Goal: Task Accomplishment & Management: Use online tool/utility

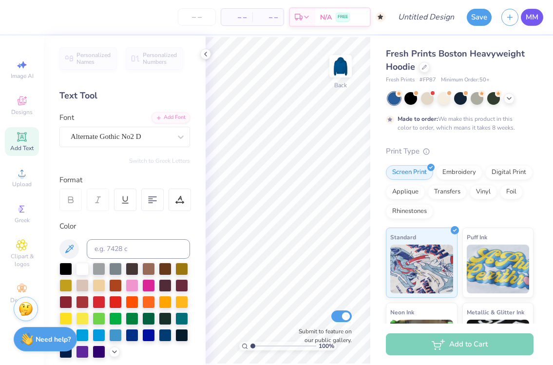
click at [537, 16] on span "MM" at bounding box center [532, 17] width 13 height 11
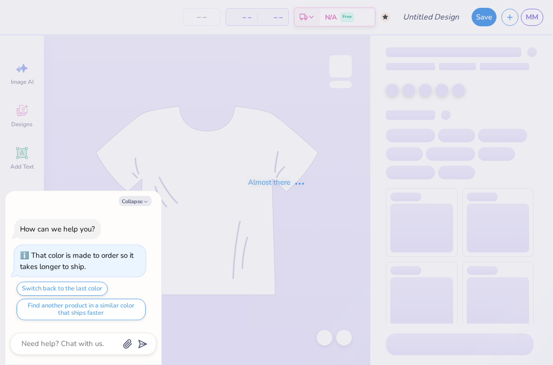
type textarea "x"
type input "deegee set"
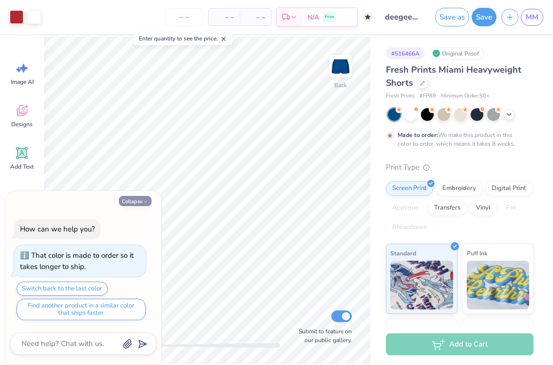
click at [134, 203] on button "Collapse" at bounding box center [135, 201] width 33 height 10
type textarea "x"
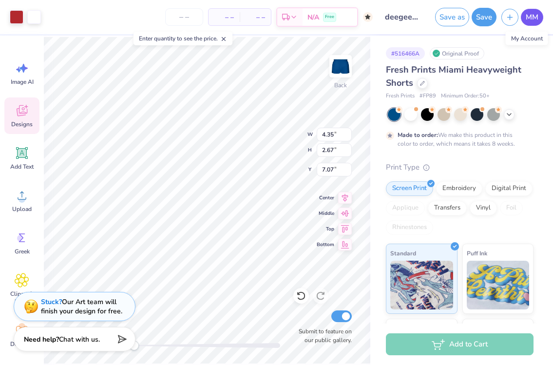
click at [535, 19] on span "MM" at bounding box center [532, 17] width 13 height 11
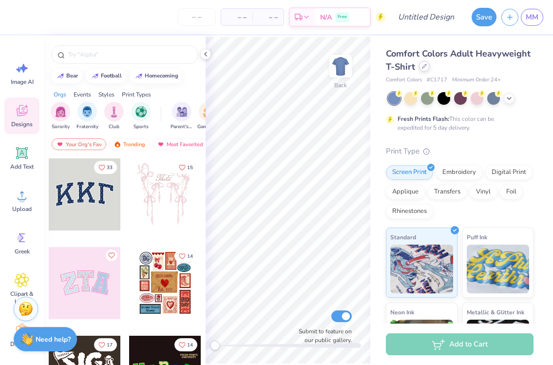
click at [424, 66] on icon at bounding box center [424, 66] width 5 height 5
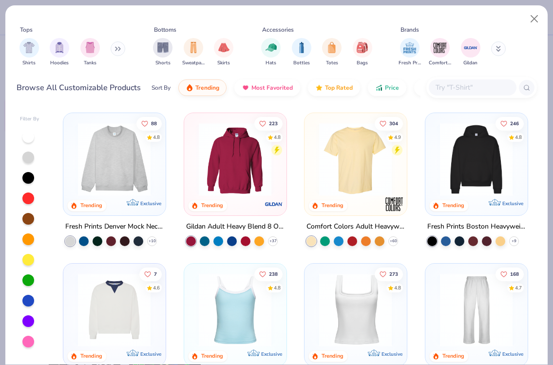
click at [463, 189] on img at bounding box center [476, 159] width 82 height 73
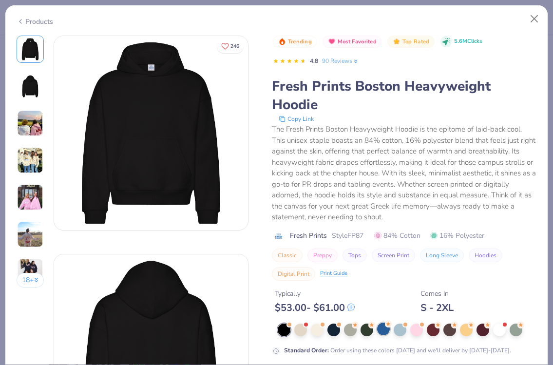
click at [384, 327] on div at bounding box center [383, 328] width 13 height 13
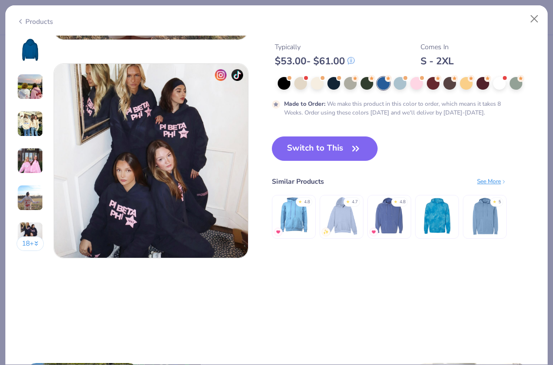
scroll to position [1275, 0]
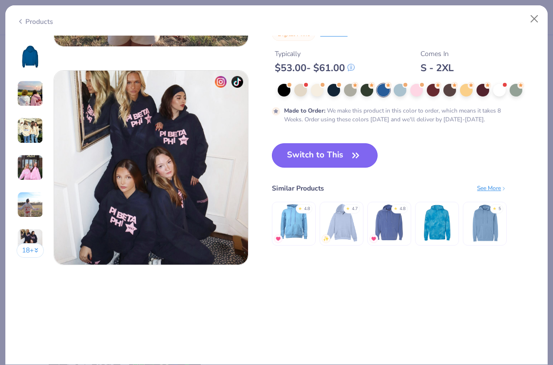
click at [334, 158] on button "Switch to This" at bounding box center [325, 155] width 106 height 24
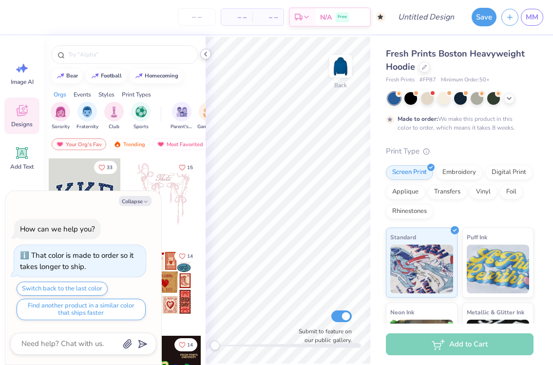
click at [207, 53] on icon at bounding box center [206, 54] width 8 height 8
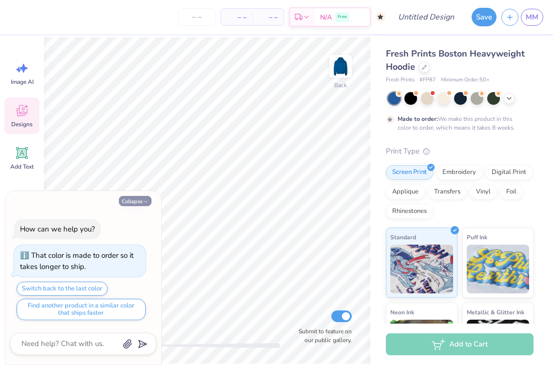
click at [127, 201] on button "Collapse" at bounding box center [135, 201] width 33 height 10
type textarea "x"
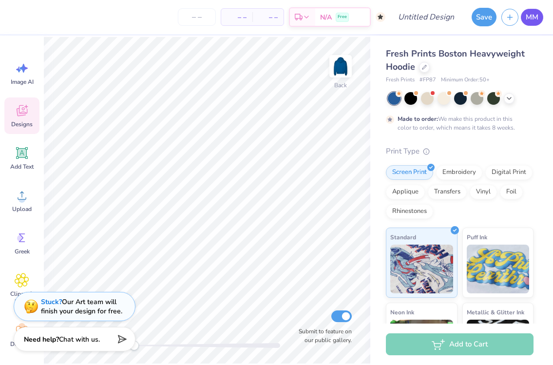
click at [531, 15] on span "MM" at bounding box center [532, 17] width 13 height 11
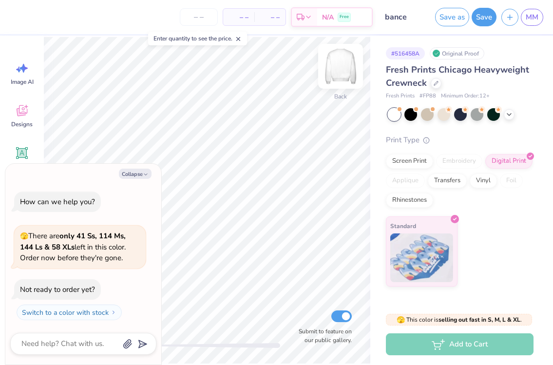
click at [347, 67] on img at bounding box center [340, 66] width 39 height 39
click at [347, 67] on img at bounding box center [340, 66] width 19 height 19
click at [341, 66] on img at bounding box center [340, 66] width 39 height 39
click at [123, 172] on button "Collapse" at bounding box center [135, 174] width 33 height 10
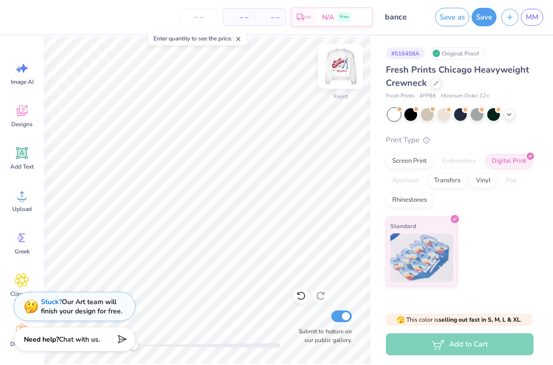
click at [336, 61] on img at bounding box center [340, 66] width 39 height 39
click at [16, 202] on icon at bounding box center [22, 195] width 15 height 15
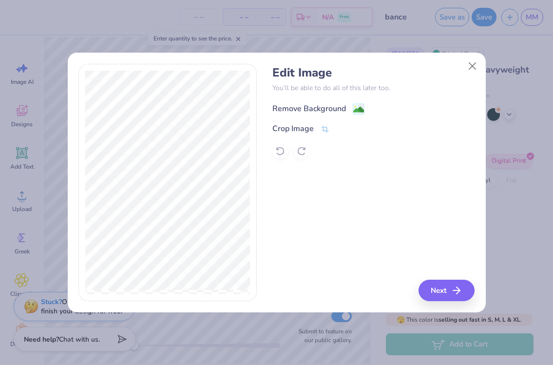
click at [334, 109] on div "Remove Background" at bounding box center [309, 109] width 74 height 12
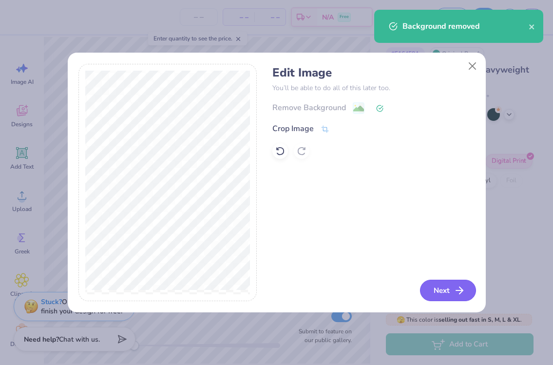
click at [438, 293] on button "Next" at bounding box center [448, 290] width 56 height 21
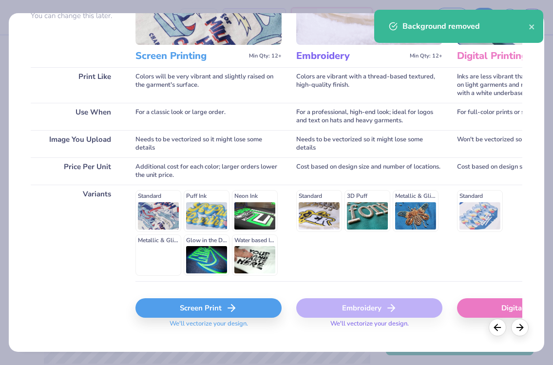
scroll to position [121, 0]
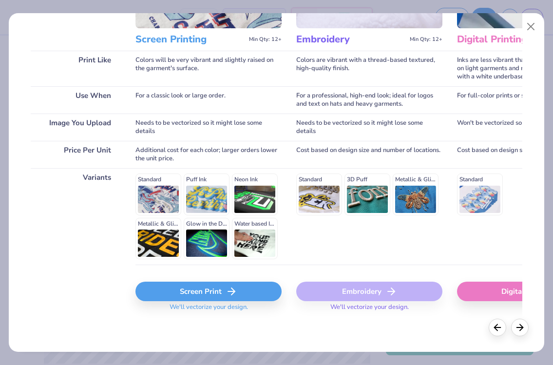
click at [246, 292] on div "Screen Print" at bounding box center [208, 291] width 146 height 19
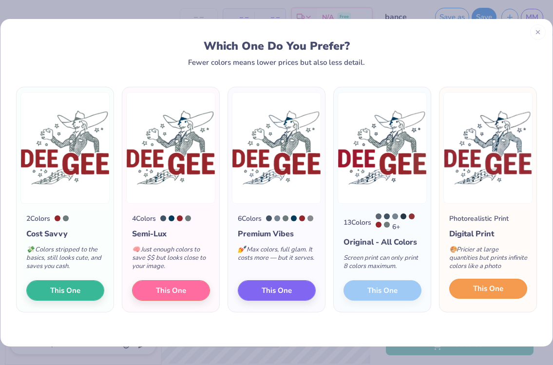
click at [507, 295] on button "This One" at bounding box center [488, 289] width 78 height 20
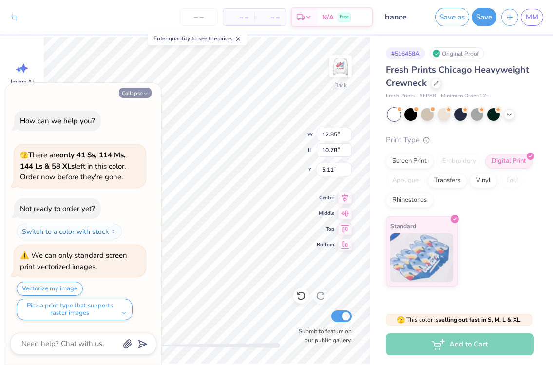
click at [131, 90] on button "Collapse" at bounding box center [135, 93] width 33 height 10
type textarea "x"
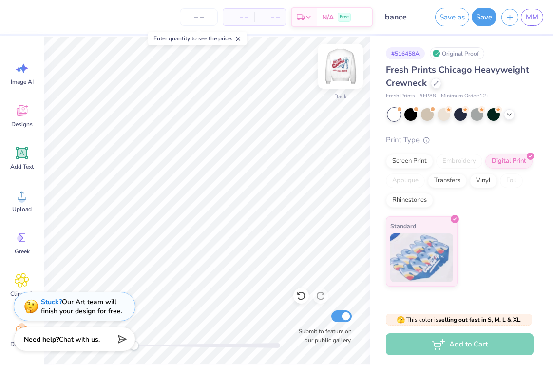
click at [343, 58] on img at bounding box center [340, 66] width 39 height 39
click at [344, 68] on img at bounding box center [340, 66] width 39 height 39
click at [433, 88] on div "Fresh Prints Chicago Heavyweight Crewneck" at bounding box center [460, 76] width 148 height 26
click at [434, 87] on div at bounding box center [436, 82] width 11 height 11
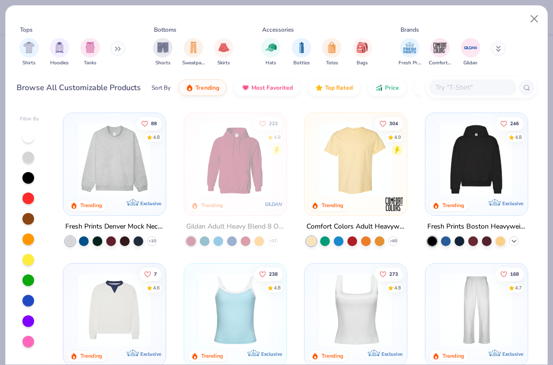
click at [514, 237] on icon at bounding box center [514, 241] width 8 height 8
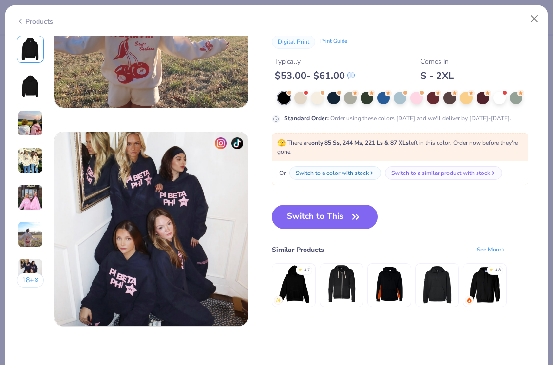
scroll to position [1212, 0]
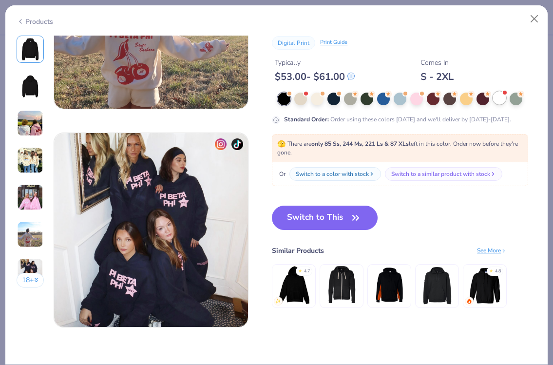
click at [498, 99] on div at bounding box center [499, 98] width 13 height 13
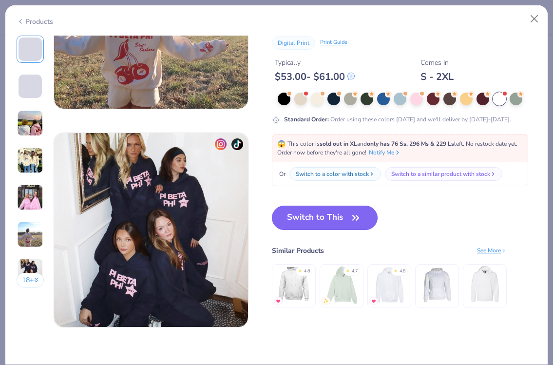
click at [337, 213] on button "Switch to This" at bounding box center [325, 218] width 106 height 24
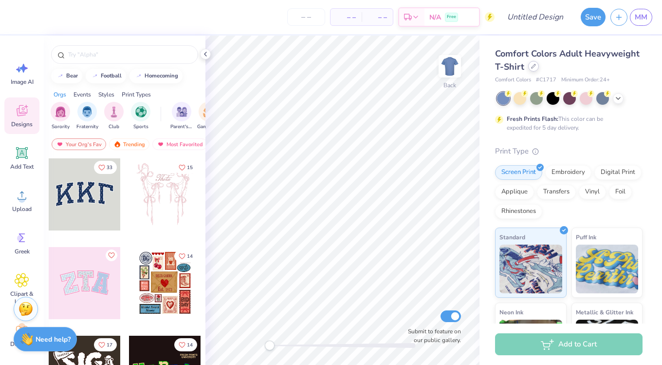
click at [529, 67] on div at bounding box center [533, 66] width 11 height 11
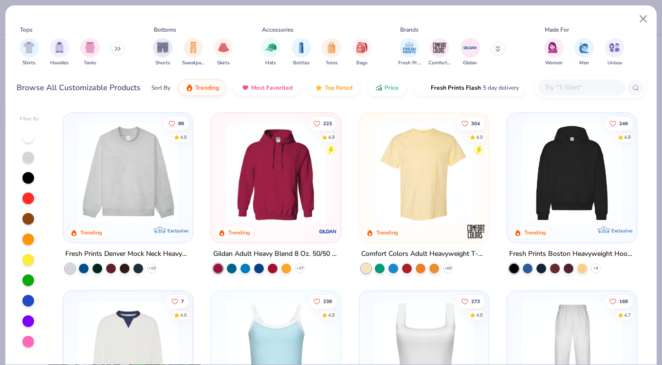
click at [592, 182] on img at bounding box center [572, 173] width 110 height 100
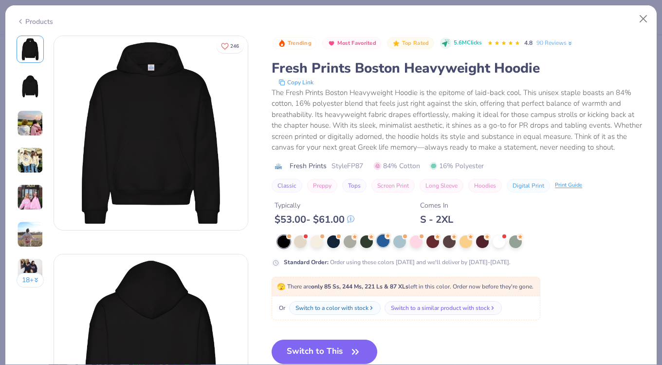
click at [388, 237] on circle at bounding box center [388, 235] width 7 height 7
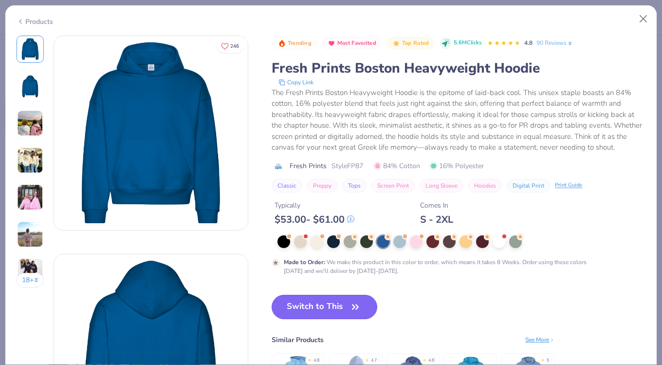
click at [327, 303] on button "Switch to This" at bounding box center [325, 307] width 106 height 24
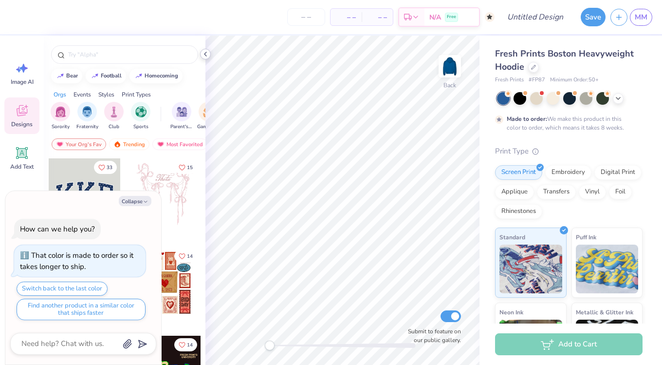
click at [205, 51] on icon at bounding box center [206, 54] width 8 height 8
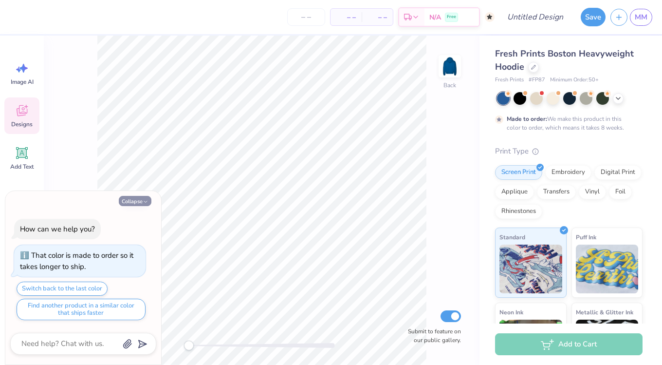
click at [142, 200] on button "Collapse" at bounding box center [135, 201] width 33 height 10
type textarea "x"
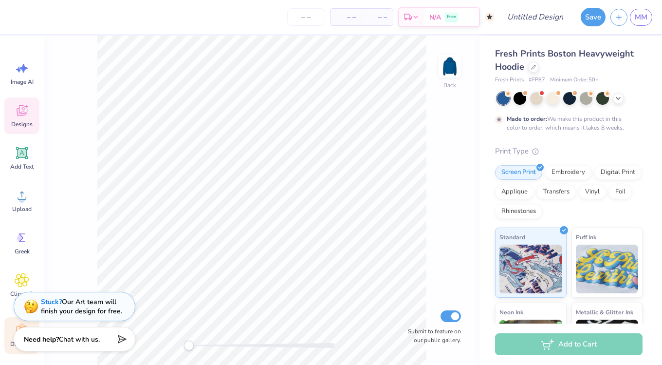
click at [5, 335] on div "Decorate" at bounding box center [21, 335] width 35 height 37
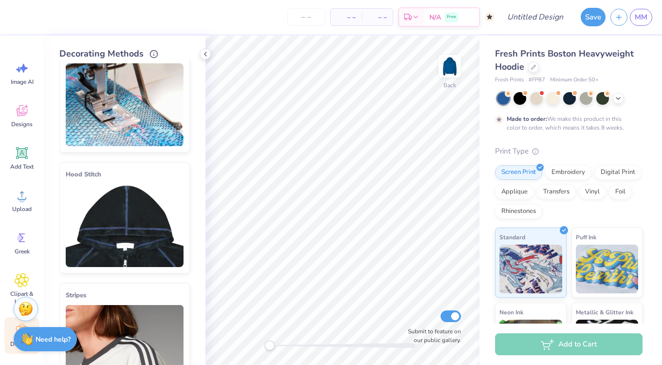
scroll to position [32, 0]
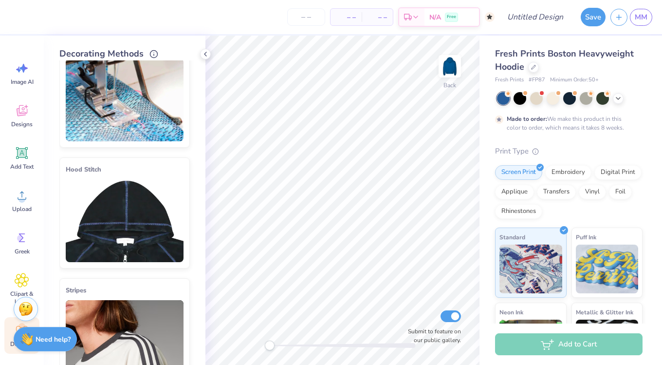
click at [90, 234] on img at bounding box center [125, 220] width 118 height 83
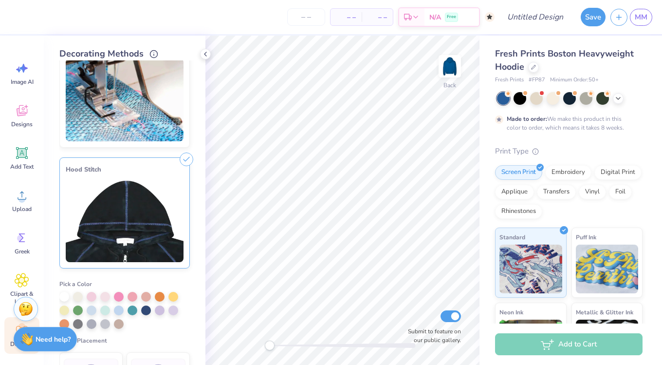
click at [58, 296] on div "Decorating Methods Cover Stitch Pick a Color Pick a Placement Neckline, hood, s…" at bounding box center [125, 200] width 162 height 329
click at [63, 297] on div at bounding box center [64, 296] width 10 height 10
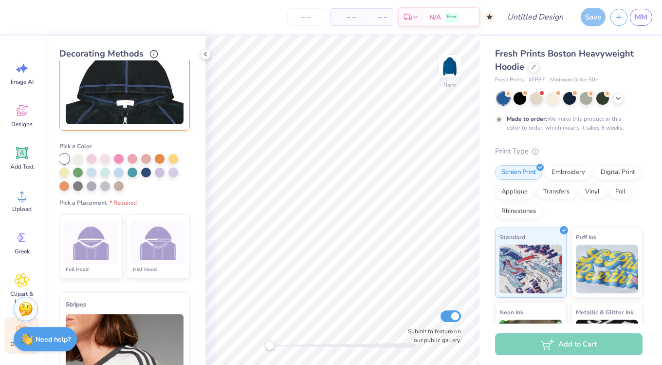
scroll to position [176, 0]
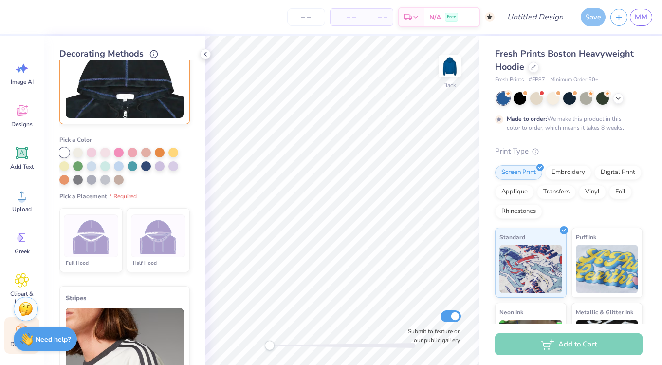
click at [107, 239] on img at bounding box center [91, 236] width 37 height 37
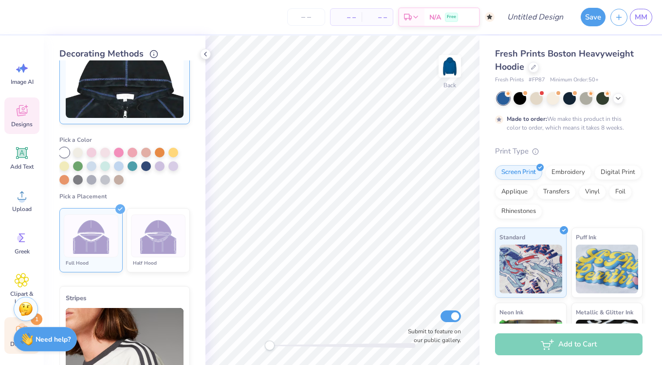
click at [20, 124] on span "Designs" at bounding box center [21, 124] width 21 height 8
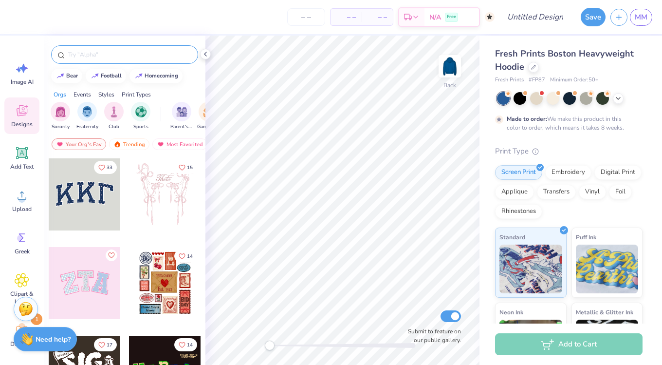
click at [94, 51] on input "text" at bounding box center [129, 55] width 125 height 10
type input "delta gamma"
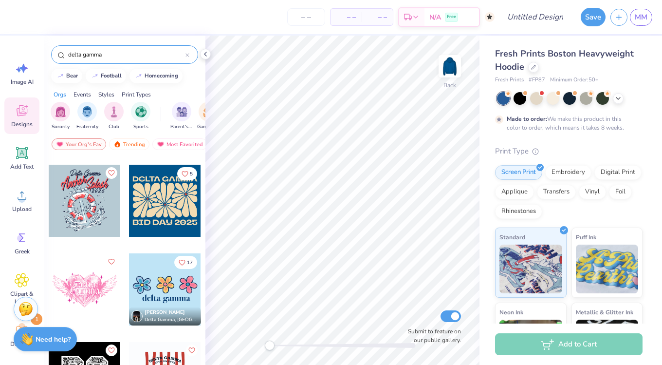
scroll to position [320, 0]
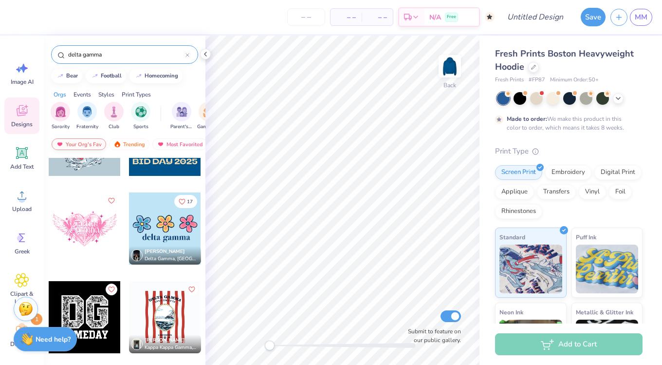
click at [94, 139] on div "Your Org's Fav" at bounding box center [79, 144] width 55 height 12
drag, startPoint x: 106, startPoint y: 54, endPoint x: 47, endPoint y: 50, distance: 59.1
click at [47, 50] on div "delta gamma" at bounding box center [125, 52] width 162 height 33
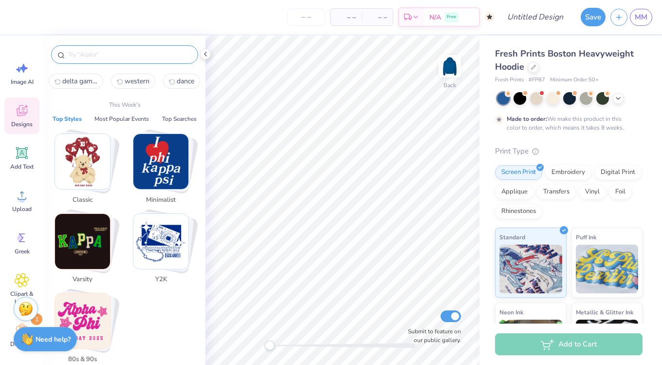
click at [179, 160] on img "Stack Card Button Minimalist" at bounding box center [160, 161] width 55 height 55
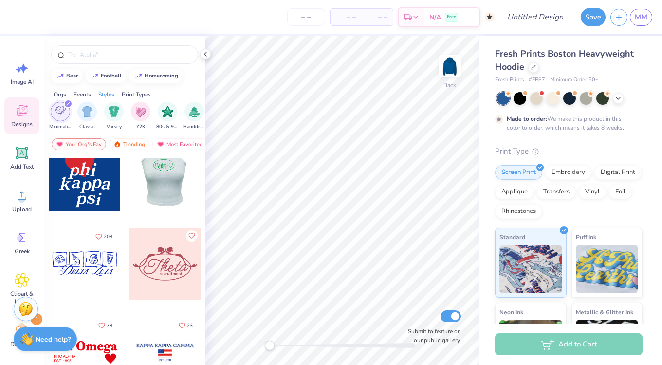
scroll to position [0, 0]
